Goal: Find contact information: Find contact information

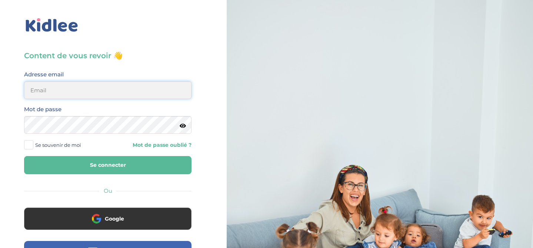
click at [99, 92] on input "email" at bounding box center [108, 90] width 168 height 18
type input "beenaparadin@gmail.com"
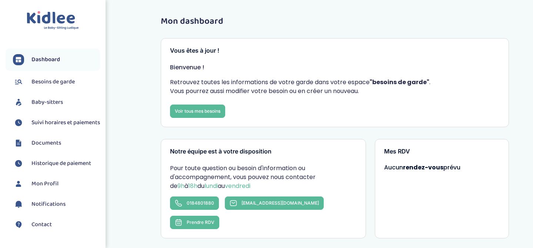
click at [55, 103] on span "Baby-sitters" at bounding box center [48, 102] width 32 height 9
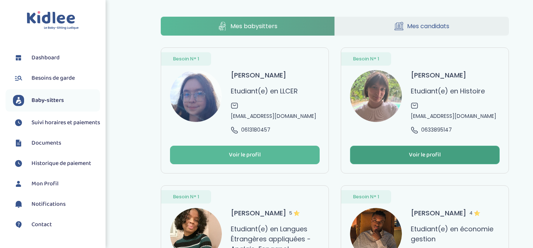
click at [427, 151] on div "Voir le profil" at bounding box center [425, 155] width 32 height 9
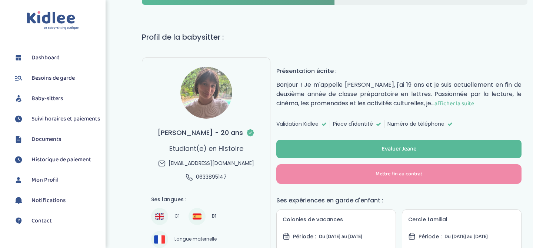
scroll to position [31, 0]
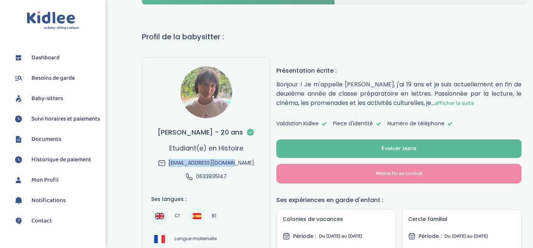
drag, startPoint x: 251, startPoint y: 162, endPoint x: 175, endPoint y: 163, distance: 75.6
click at [175, 163] on div "Boussaguet Jeane - 20 ans Etudiant(e) en Histoire jlboussaguet@orange.fr 063389…" at bounding box center [206, 153] width 97 height 53
copy span "jlboussaguet@orange.fr"
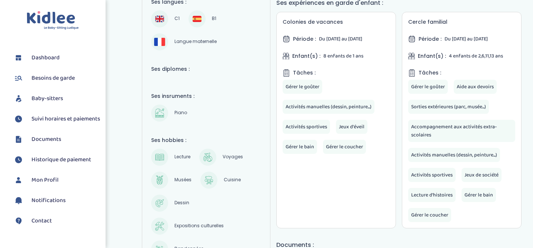
scroll to position [0, 0]
